Goal: Book appointment/travel/reservation

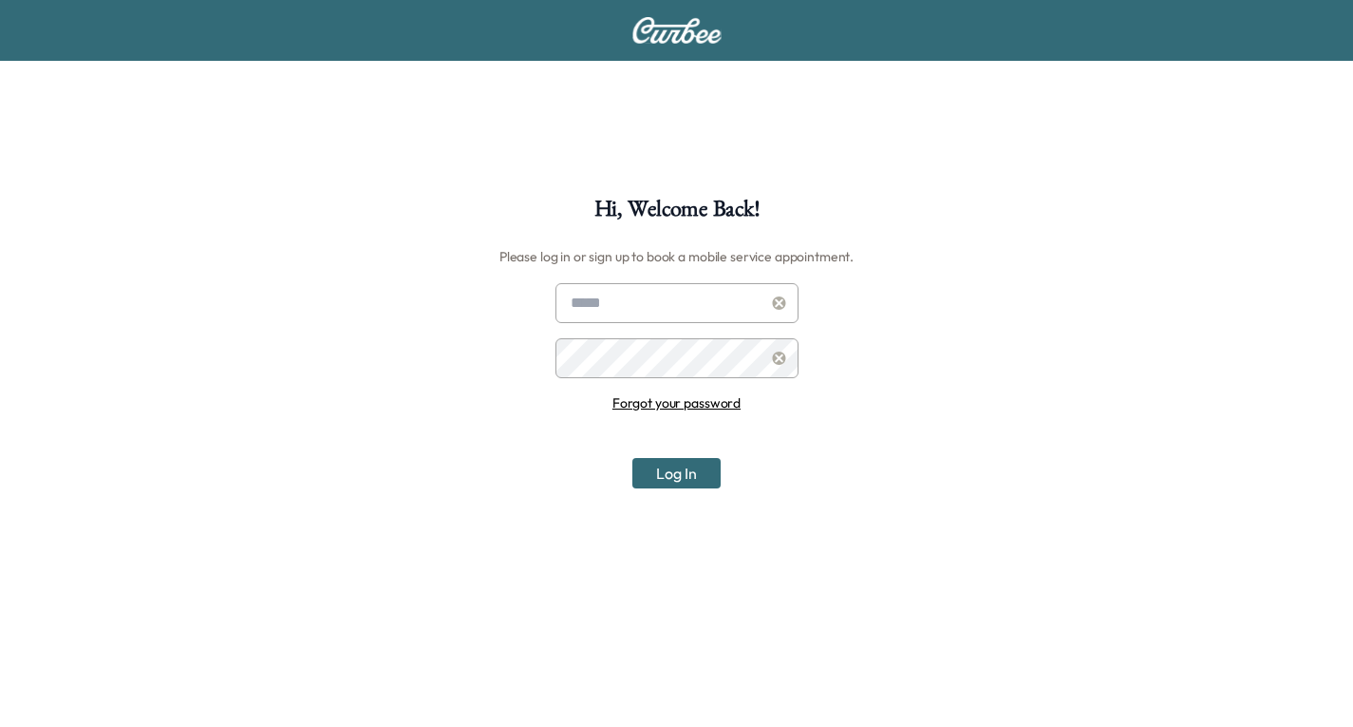
type input "**********"
click at [652, 473] on button "Log In" at bounding box center [677, 473] width 88 height 30
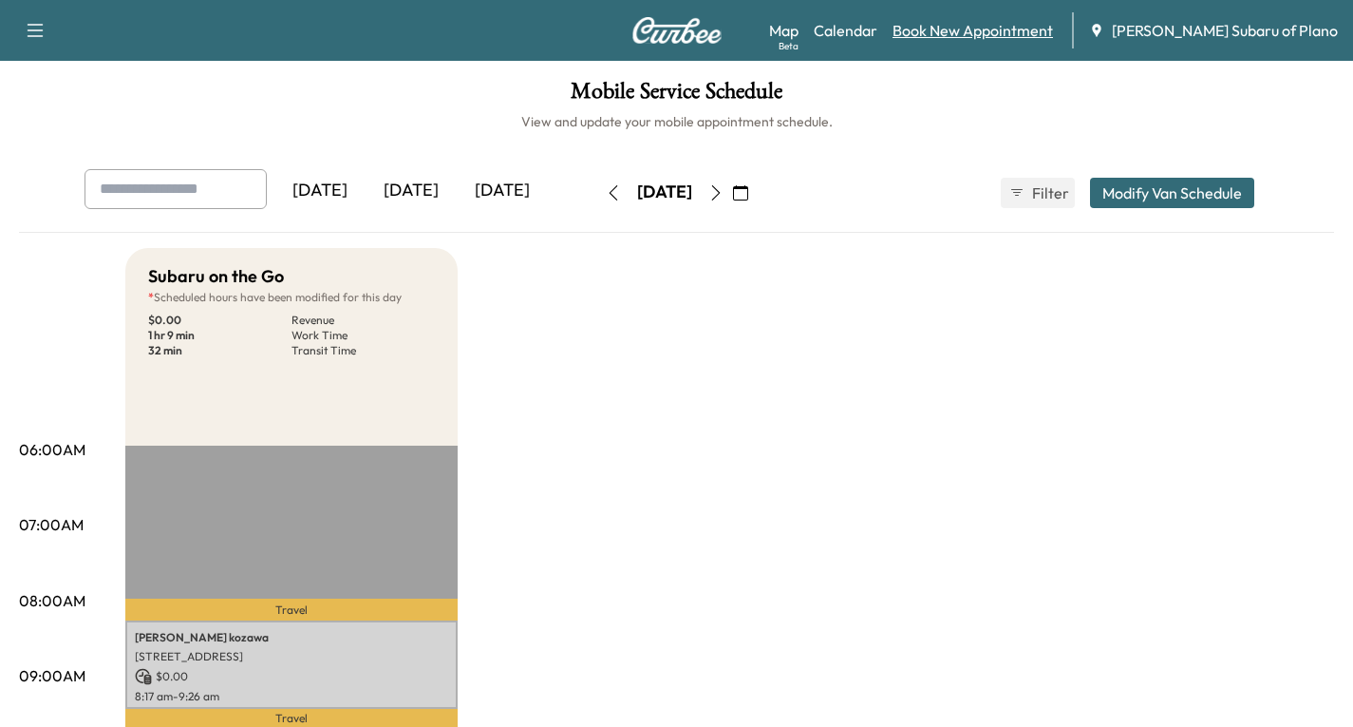
click at [1019, 26] on link "Book New Appointment" at bounding box center [973, 30] width 161 height 23
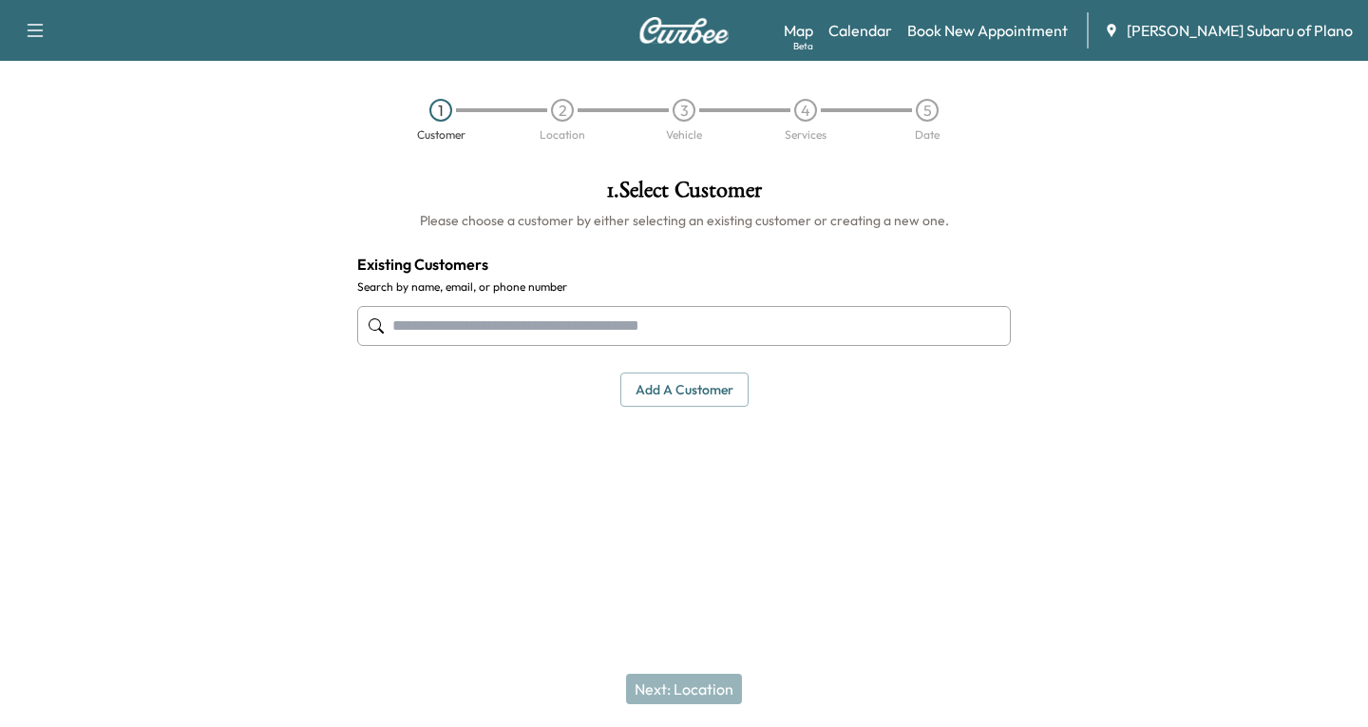
click at [388, 323] on input "text" at bounding box center [683, 326] width 653 height 40
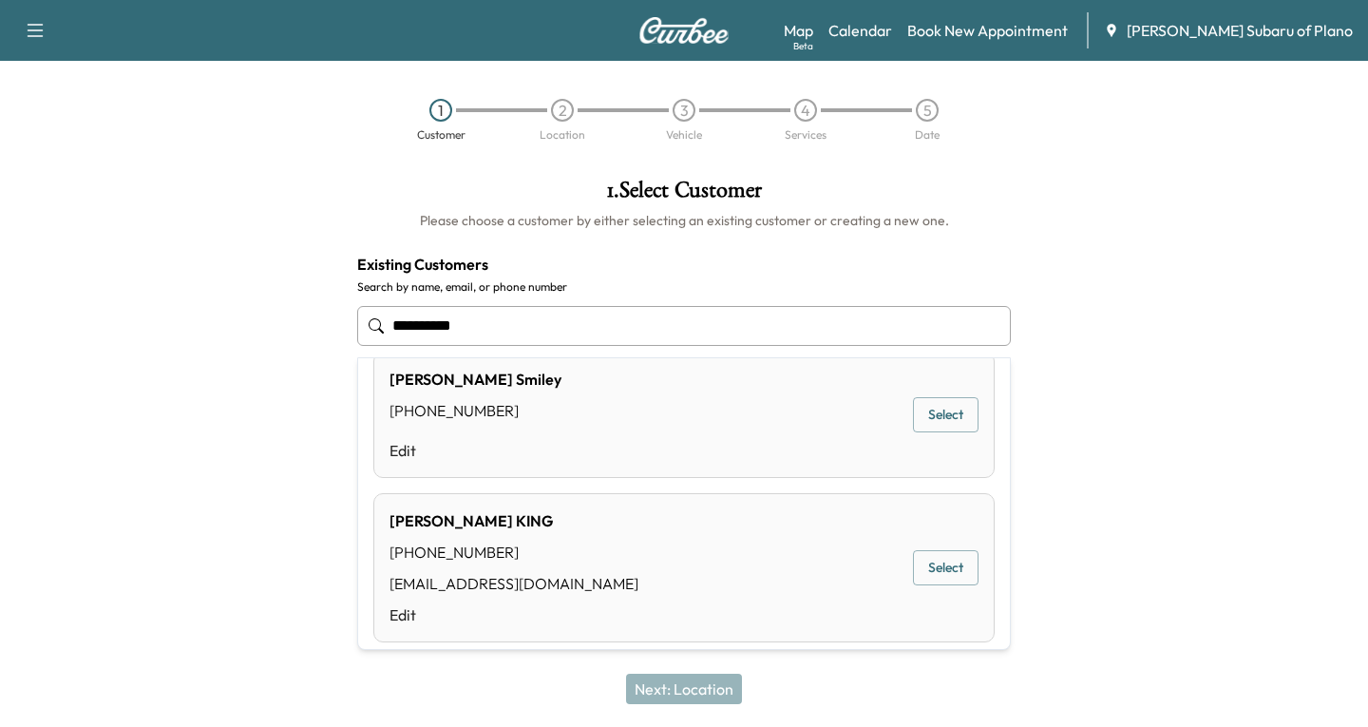
scroll to position [46, 0]
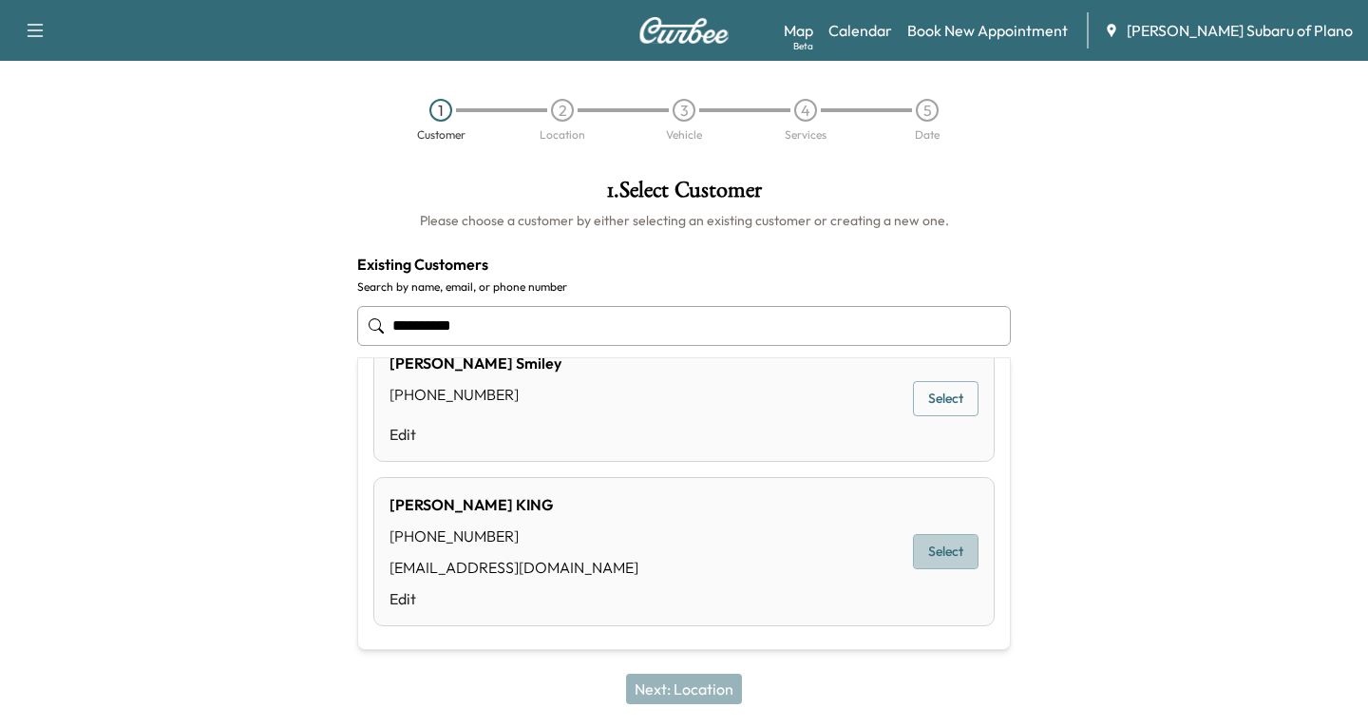
click at [925, 545] on button "Select" at bounding box center [946, 551] width 66 height 35
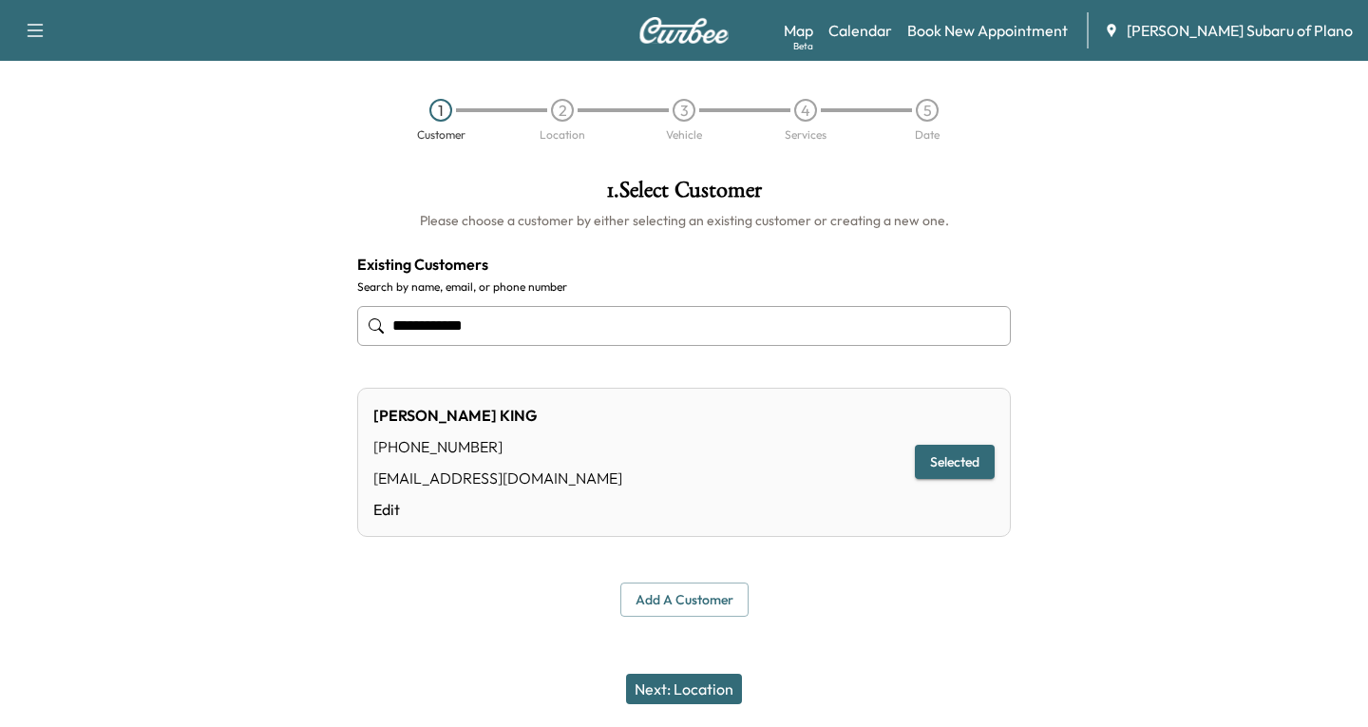
type input "**********"
click at [675, 688] on button "Next: Location" at bounding box center [684, 688] width 116 height 30
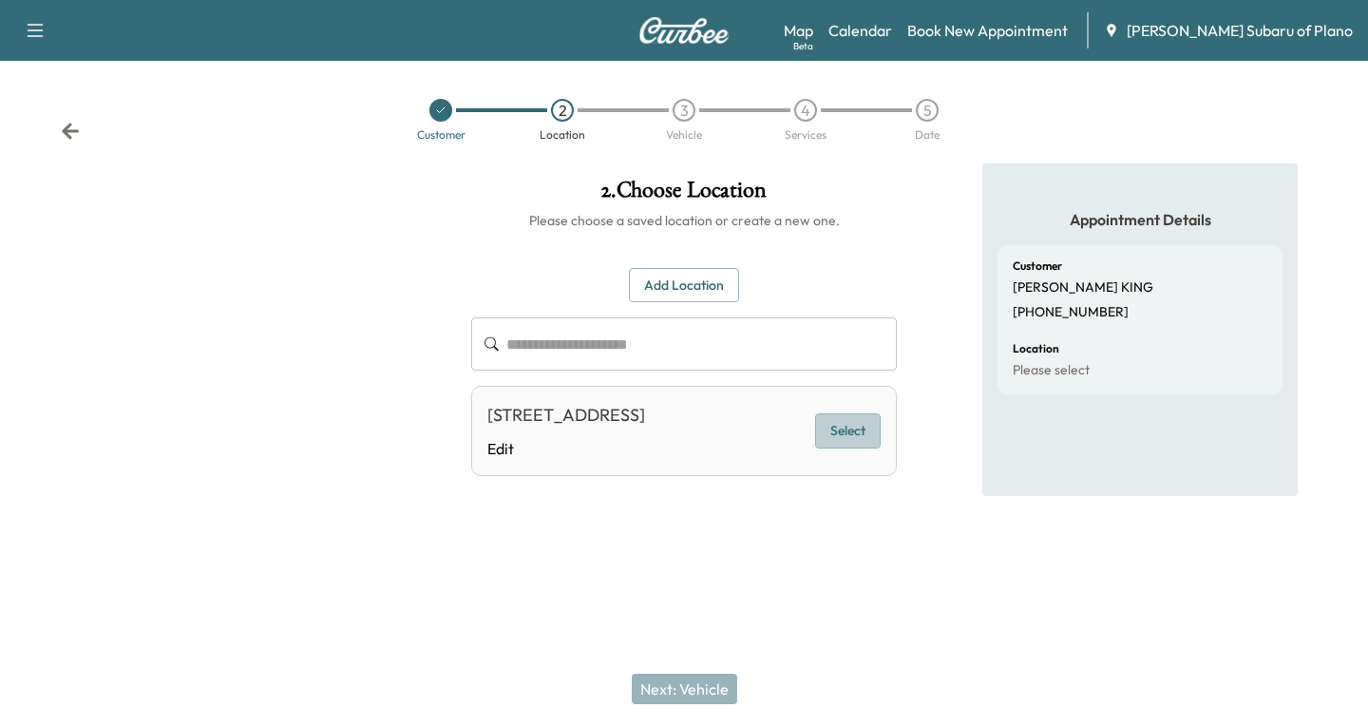
click at [851, 447] on button "Select" at bounding box center [848, 430] width 66 height 35
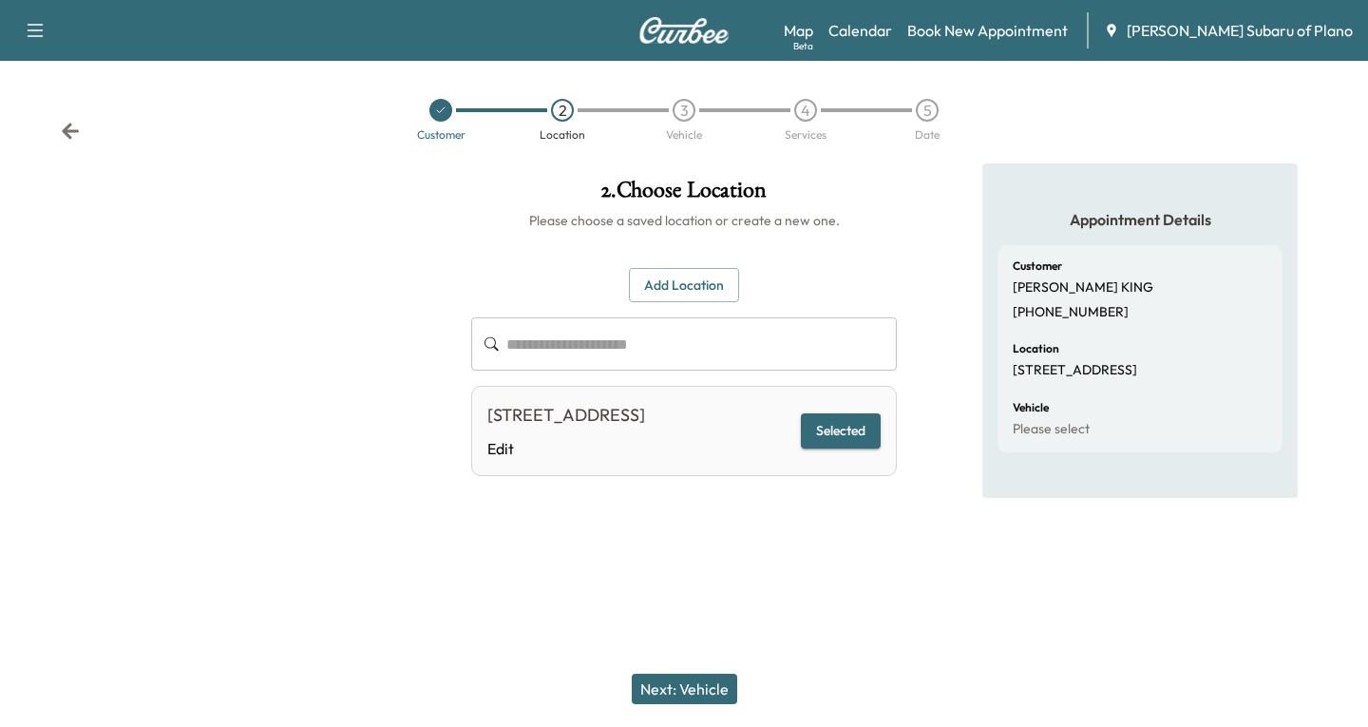
click at [665, 685] on button "Next: Vehicle" at bounding box center [684, 688] width 105 height 30
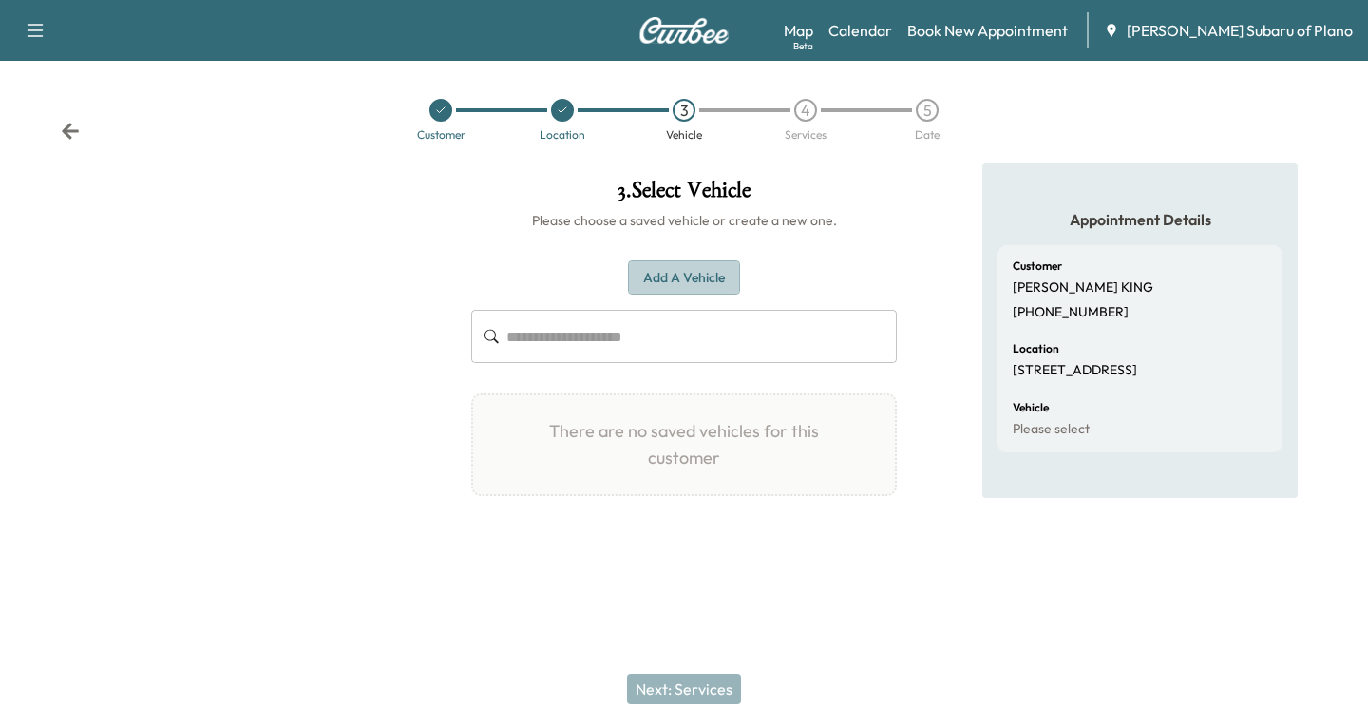
click at [681, 278] on button "Add a Vehicle" at bounding box center [684, 277] width 112 height 35
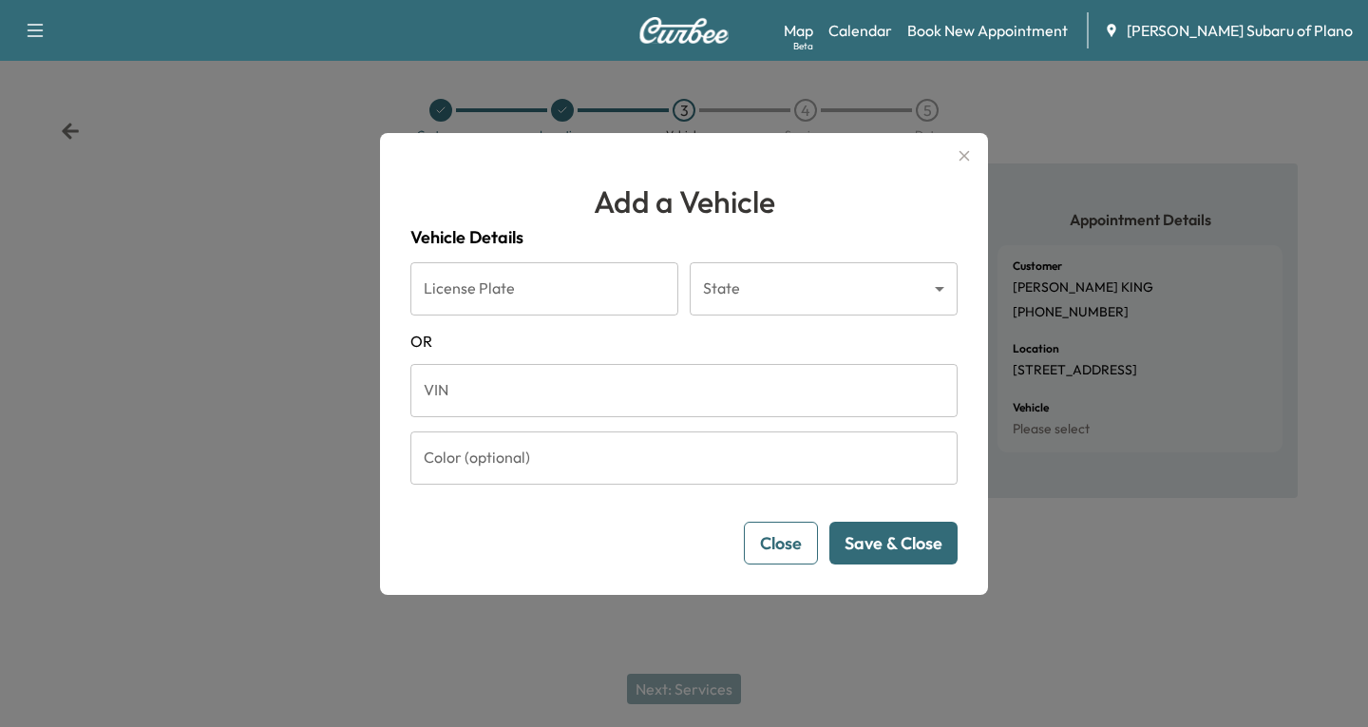
click at [442, 390] on input "VIN" at bounding box center [683, 390] width 547 height 53
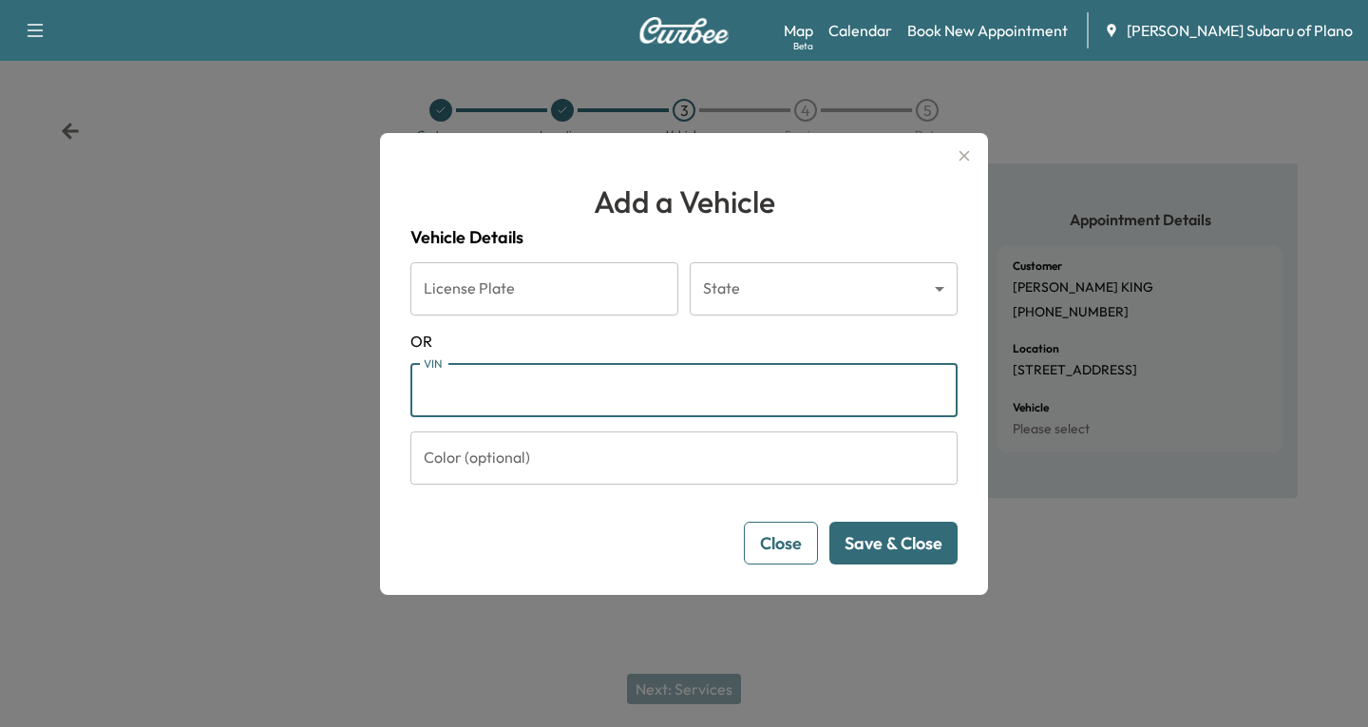
paste input "**********"
type input "**********"
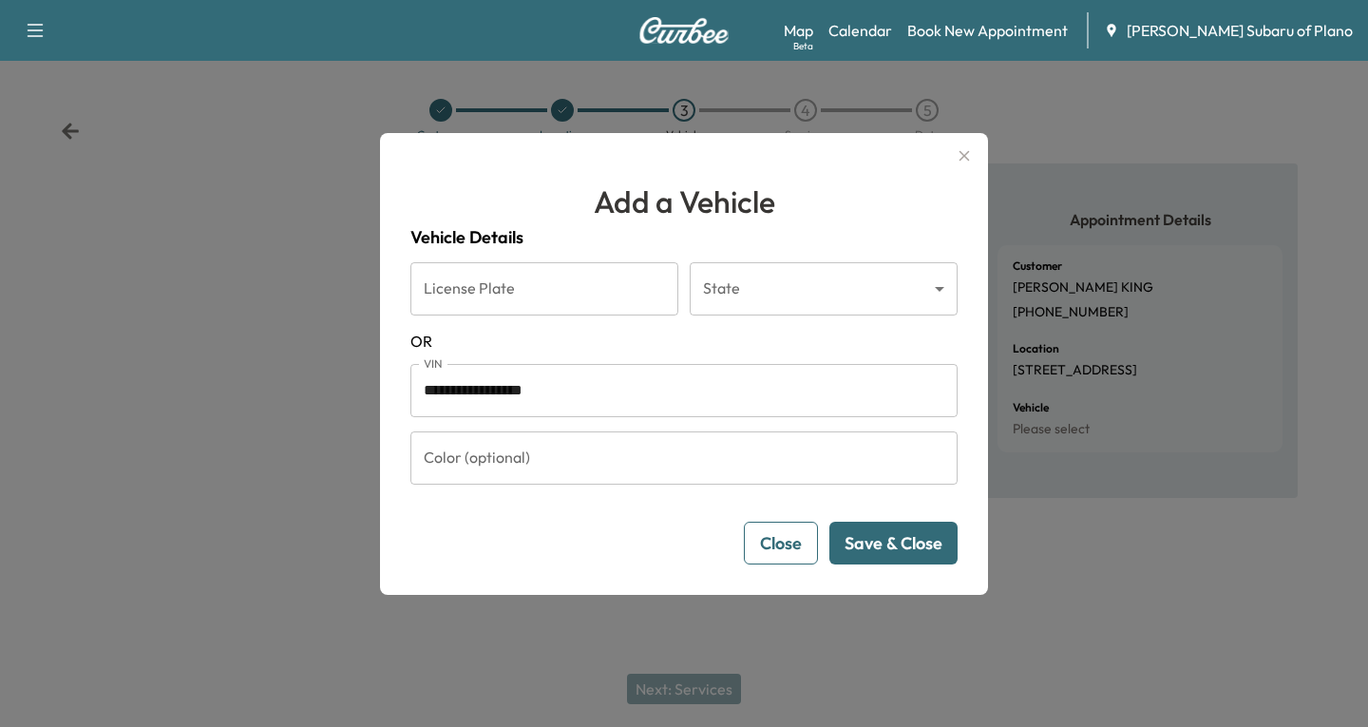
click at [903, 545] on button "Save & Close" at bounding box center [893, 542] width 128 height 43
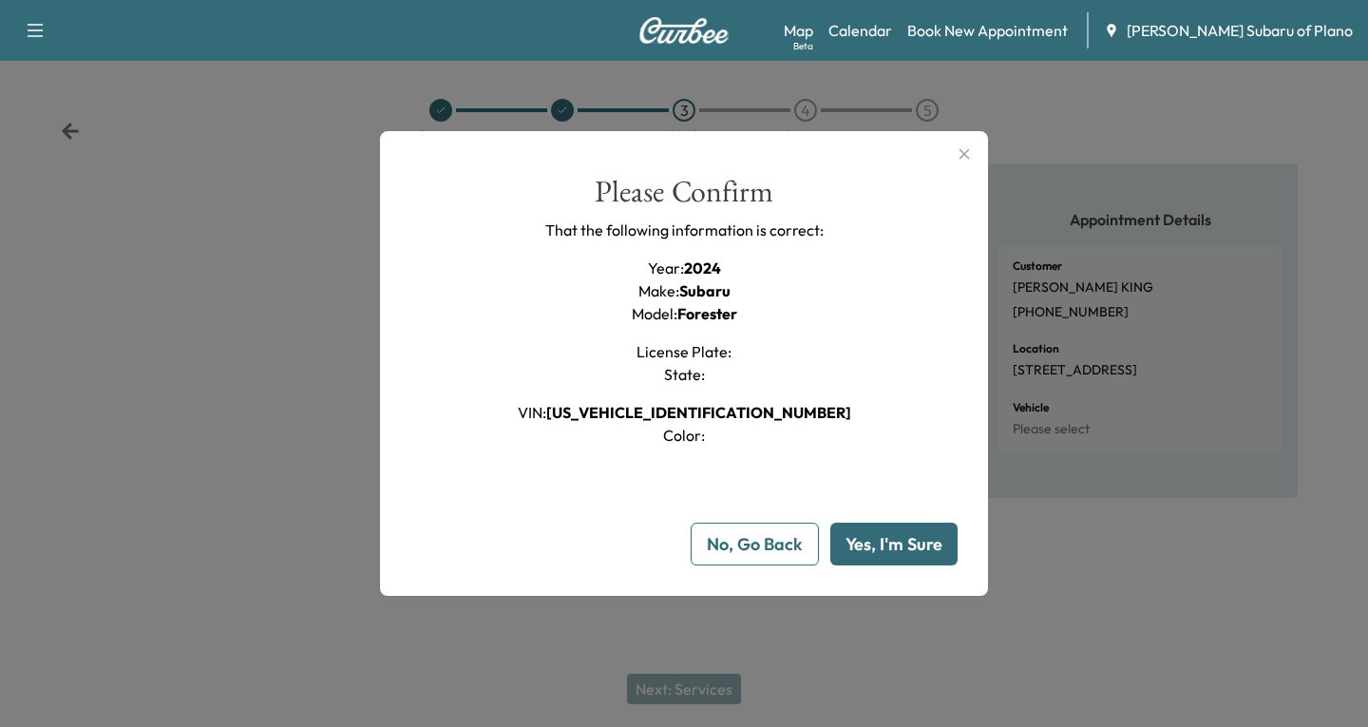
click at [866, 538] on button "Yes, I'm Sure" at bounding box center [893, 543] width 127 height 43
click at [877, 545] on button "Yes, I'm Sure" at bounding box center [893, 543] width 127 height 43
click at [731, 544] on button "No, Go Back" at bounding box center [754, 543] width 128 height 43
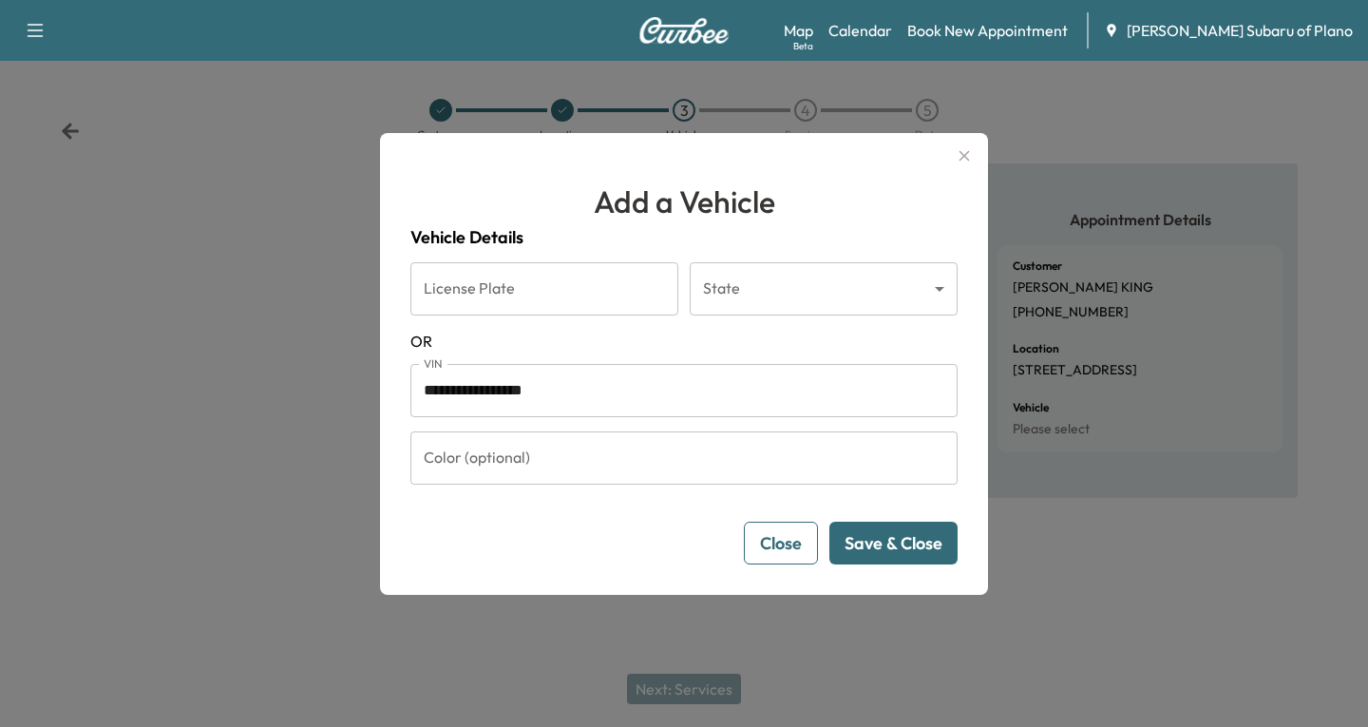
click at [964, 155] on icon "button" at bounding box center [964, 155] width 10 height 10
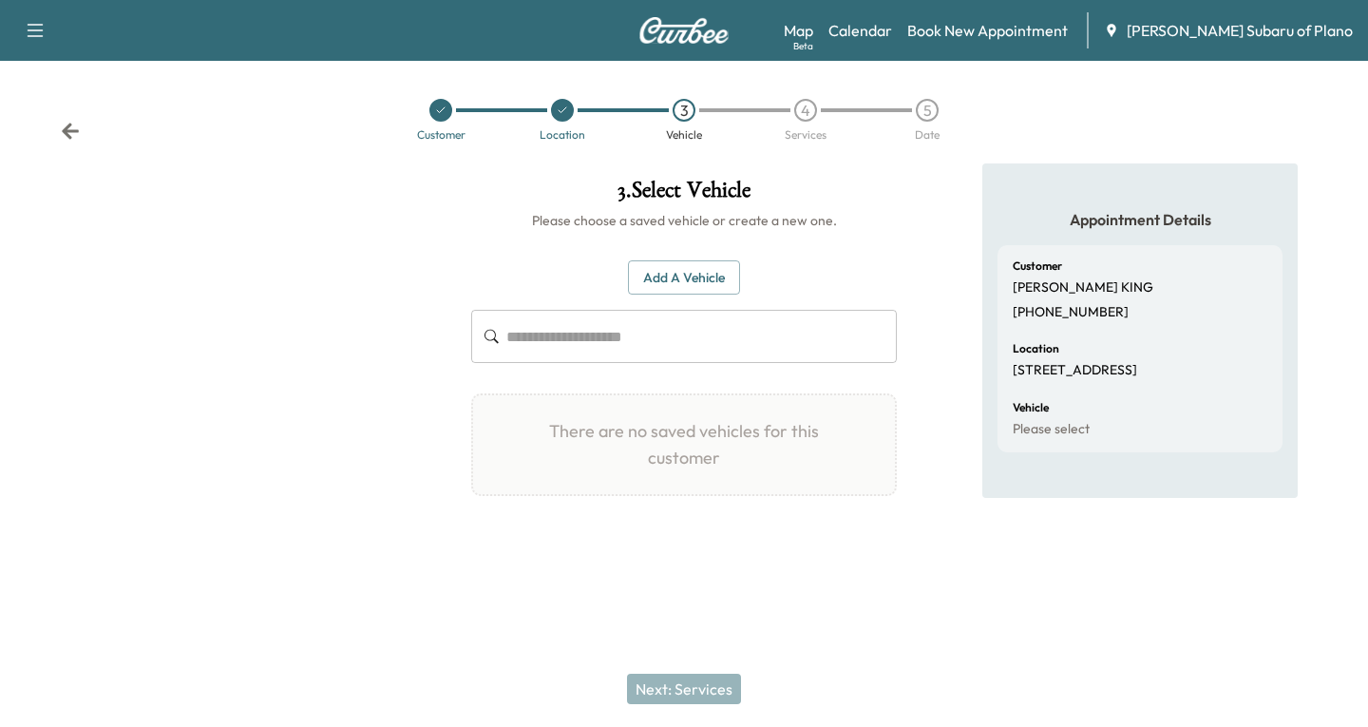
click at [70, 127] on icon at bounding box center [70, 131] width 19 height 19
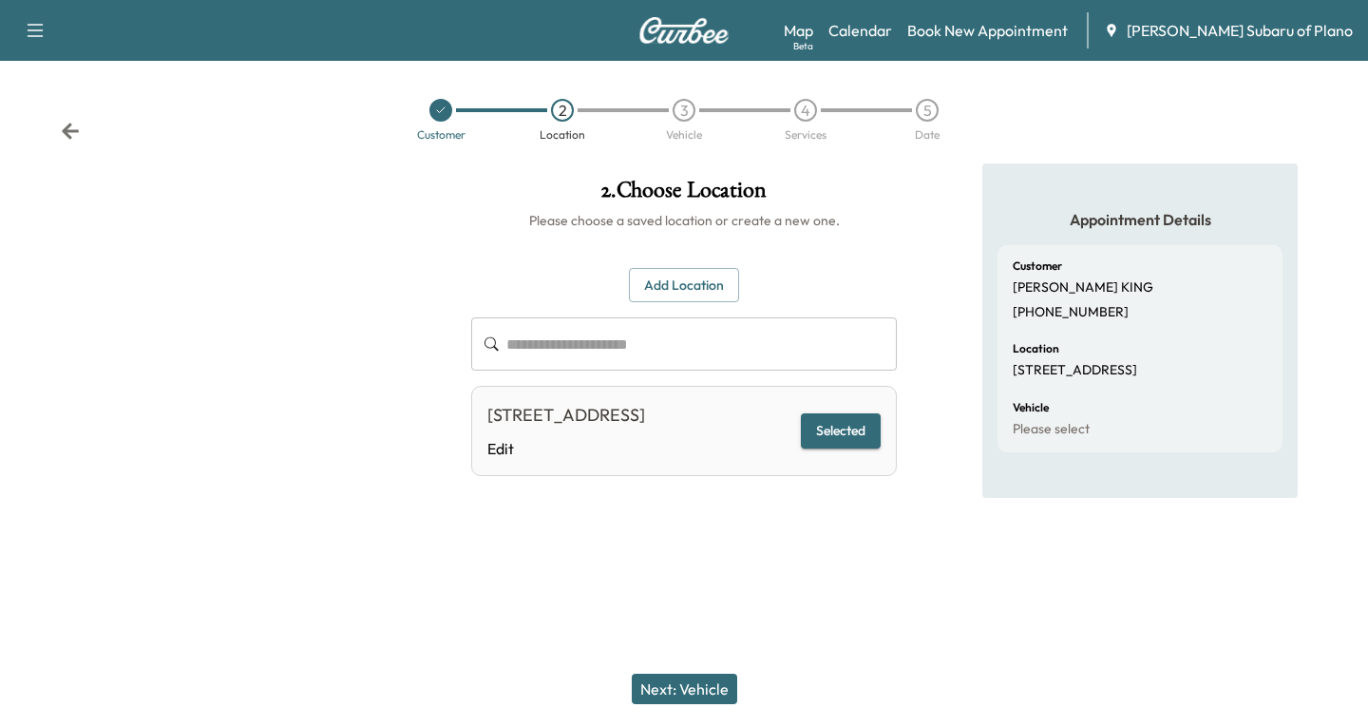
click at [71, 131] on icon at bounding box center [70, 131] width 17 height 16
